Goal: Transaction & Acquisition: Purchase product/service

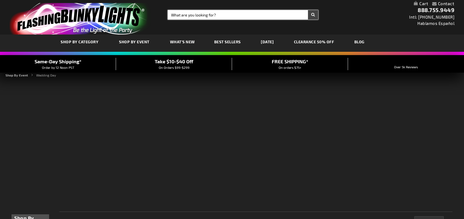
click at [191, 15] on input "Search" at bounding box center [243, 14] width 150 height 9
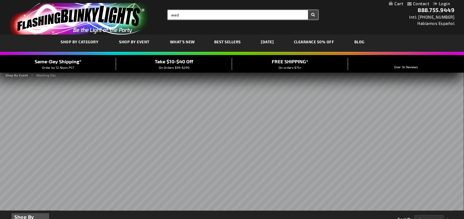
type input "wed"
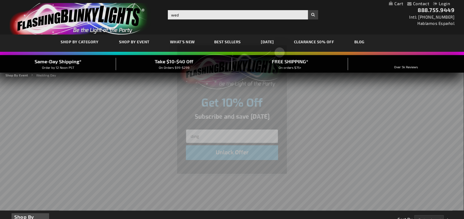
type input "ding"
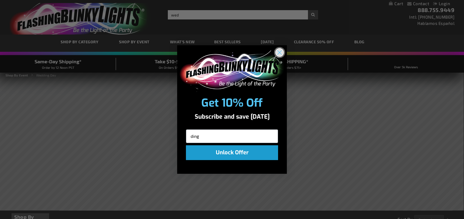
click at [278, 54] on circle "Close dialog" at bounding box center [279, 52] width 9 height 9
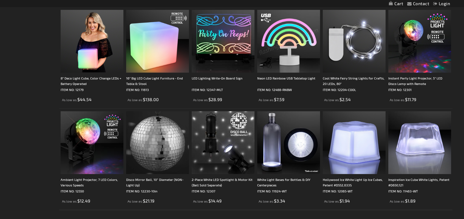
scroll to position [1043, 0]
